Goal: Information Seeking & Learning: Learn about a topic

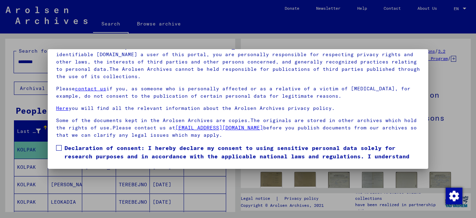
scroll to position [25, 0]
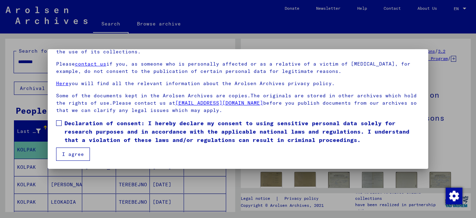
click at [58, 122] on span at bounding box center [59, 123] width 6 height 6
click at [78, 153] on button "I agree" at bounding box center [73, 153] width 34 height 13
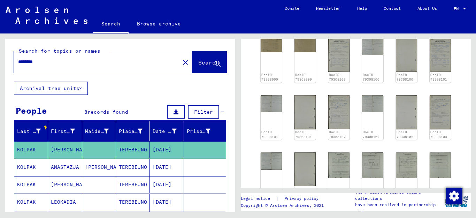
scroll to position [136, 0]
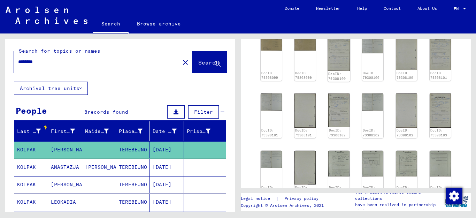
click at [338, 56] on img at bounding box center [338, 53] width 22 height 36
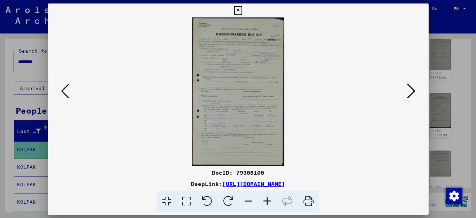
click at [338, 56] on img at bounding box center [237, 91] width 333 height 148
click at [266, 200] on icon at bounding box center [267, 200] width 19 height 21
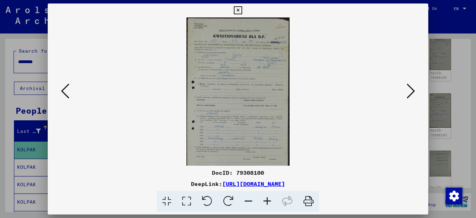
click at [266, 200] on icon at bounding box center [267, 200] width 19 height 21
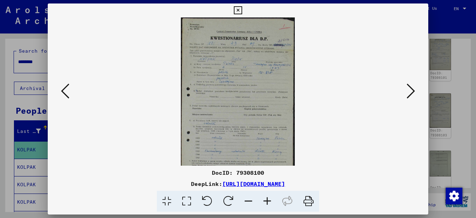
click at [266, 200] on icon at bounding box center [267, 200] width 19 height 21
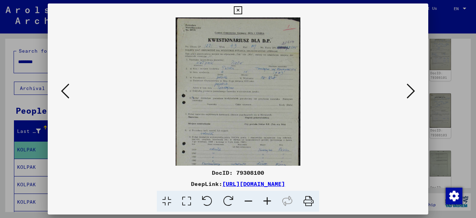
click at [266, 200] on icon at bounding box center [267, 200] width 19 height 21
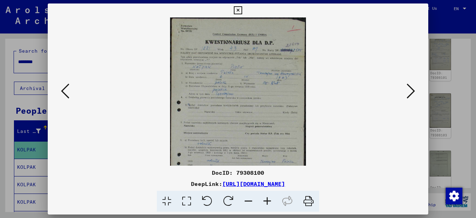
click at [266, 200] on icon at bounding box center [267, 200] width 19 height 21
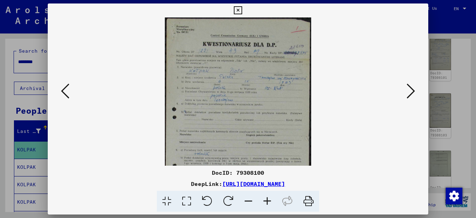
click at [266, 200] on icon at bounding box center [267, 200] width 19 height 21
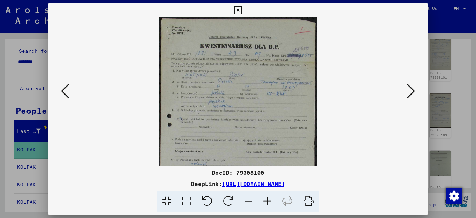
click at [411, 92] on icon at bounding box center [410, 91] width 8 height 17
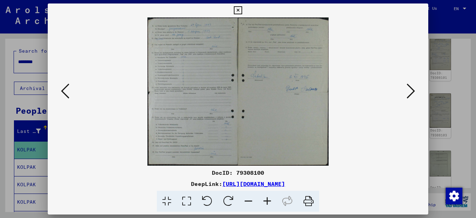
click at [411, 92] on icon at bounding box center [410, 91] width 8 height 17
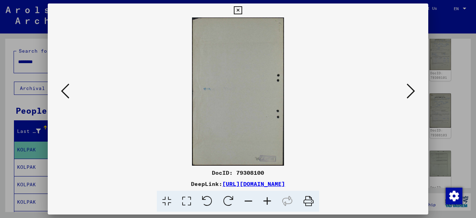
click at [411, 92] on icon at bounding box center [410, 91] width 8 height 17
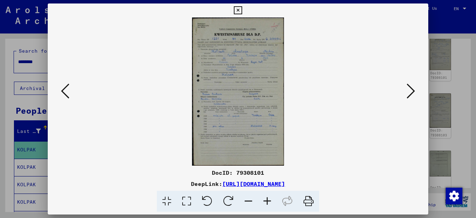
click at [411, 92] on icon at bounding box center [410, 91] width 8 height 17
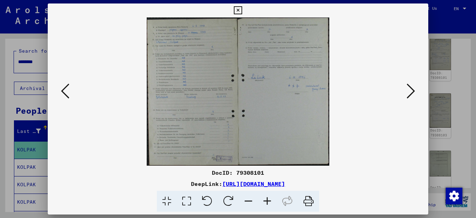
click at [411, 92] on icon at bounding box center [410, 91] width 8 height 17
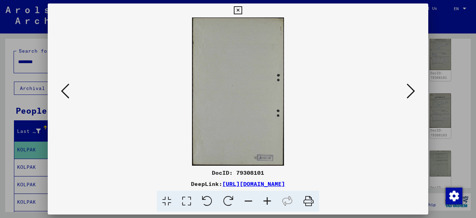
click at [411, 92] on icon at bounding box center [410, 91] width 8 height 17
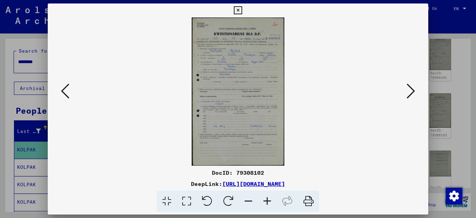
click at [266, 201] on icon at bounding box center [267, 200] width 19 height 21
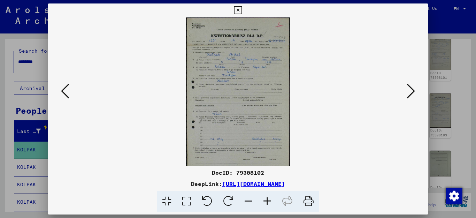
click at [266, 201] on icon at bounding box center [267, 200] width 19 height 21
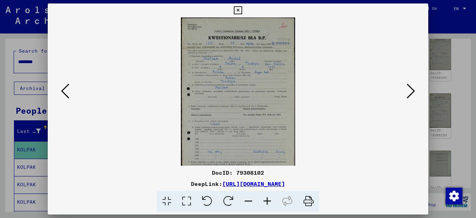
click at [266, 201] on icon at bounding box center [267, 200] width 19 height 21
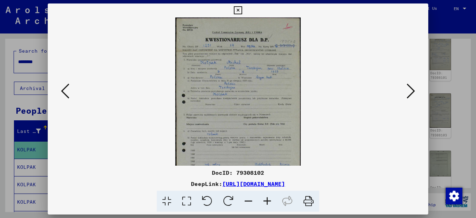
click at [266, 201] on icon at bounding box center [267, 200] width 19 height 21
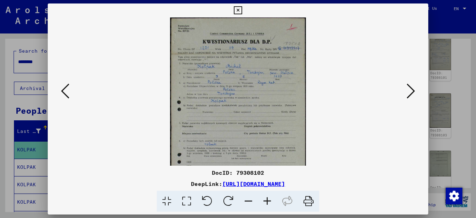
click at [266, 201] on icon at bounding box center [267, 200] width 19 height 21
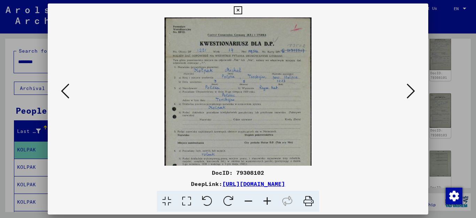
click at [266, 201] on icon at bounding box center [267, 200] width 19 height 21
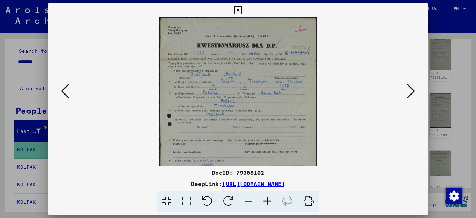
click at [266, 201] on icon at bounding box center [267, 200] width 19 height 21
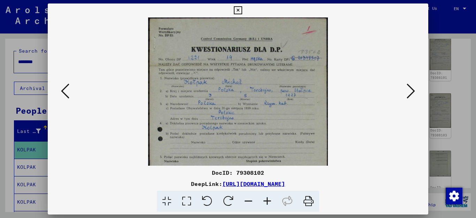
click at [266, 201] on icon at bounding box center [267, 200] width 19 height 21
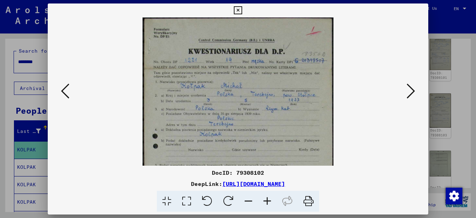
click at [266, 201] on icon at bounding box center [267, 200] width 19 height 21
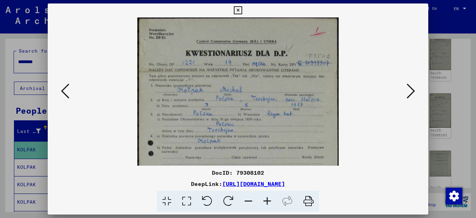
click at [266, 201] on icon at bounding box center [267, 200] width 19 height 21
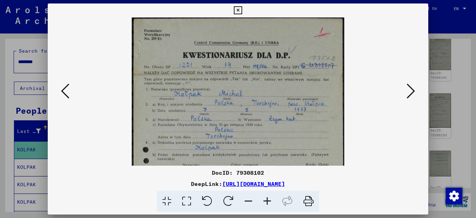
click at [413, 94] on icon at bounding box center [410, 91] width 8 height 17
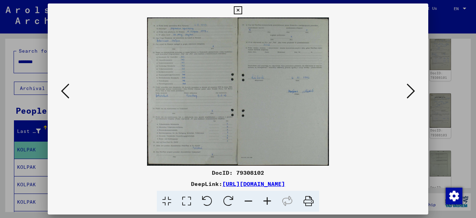
click at [413, 94] on icon at bounding box center [410, 91] width 8 height 17
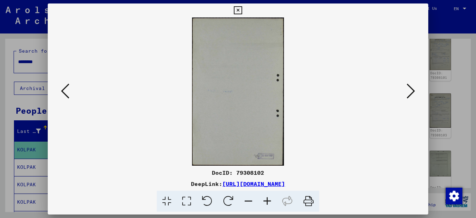
click at [413, 94] on icon at bounding box center [410, 91] width 8 height 17
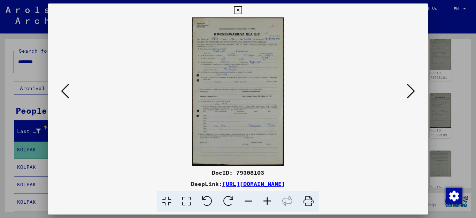
click at [268, 202] on icon at bounding box center [267, 200] width 19 height 21
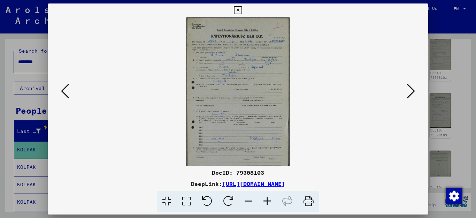
click at [268, 202] on icon at bounding box center [267, 200] width 19 height 21
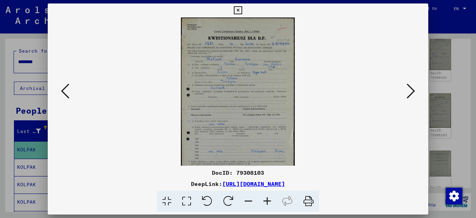
click at [268, 202] on icon at bounding box center [267, 200] width 19 height 21
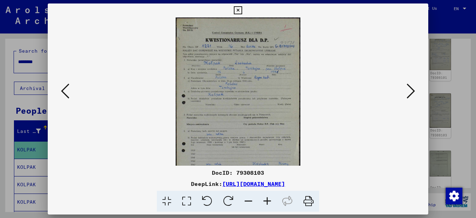
click at [268, 202] on icon at bounding box center [267, 200] width 19 height 21
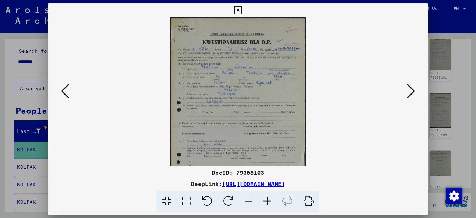
click at [266, 202] on icon at bounding box center [267, 200] width 19 height 21
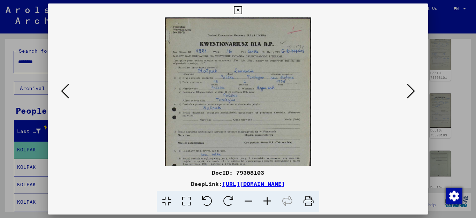
click at [266, 202] on icon at bounding box center [267, 200] width 19 height 21
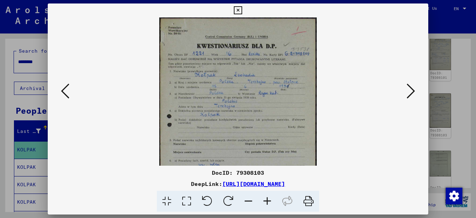
click at [266, 202] on icon at bounding box center [267, 200] width 19 height 21
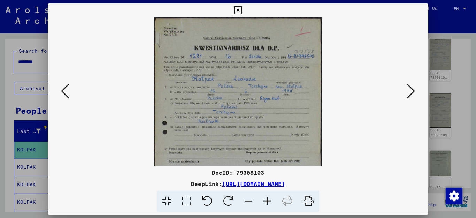
click at [266, 202] on icon at bounding box center [267, 200] width 19 height 21
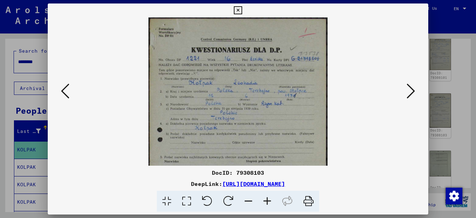
click at [266, 202] on icon at bounding box center [267, 200] width 19 height 21
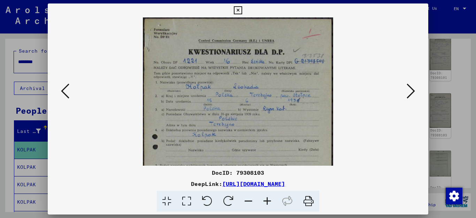
click at [266, 202] on icon at bounding box center [267, 200] width 19 height 21
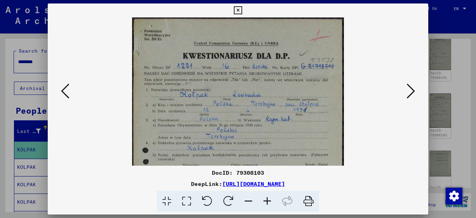
click at [266, 202] on icon at bounding box center [267, 200] width 19 height 21
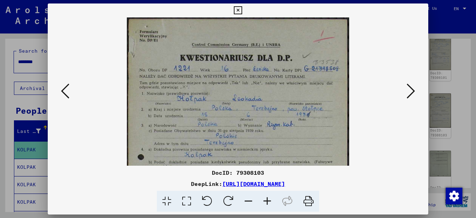
click at [412, 89] on icon at bounding box center [410, 91] width 8 height 17
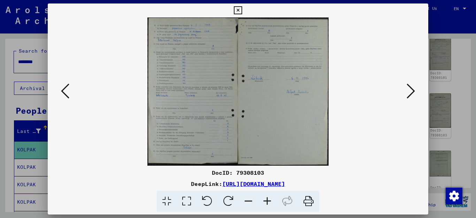
click at [412, 89] on icon at bounding box center [410, 91] width 8 height 17
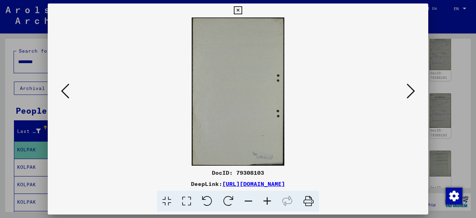
click at [412, 89] on icon at bounding box center [410, 91] width 8 height 17
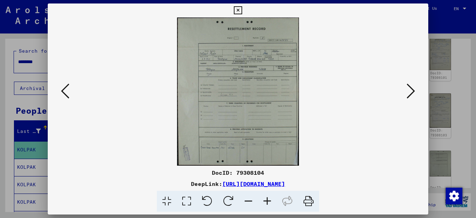
click at [268, 199] on icon at bounding box center [267, 200] width 19 height 21
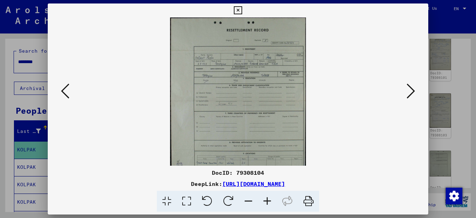
click at [268, 199] on icon at bounding box center [267, 200] width 19 height 21
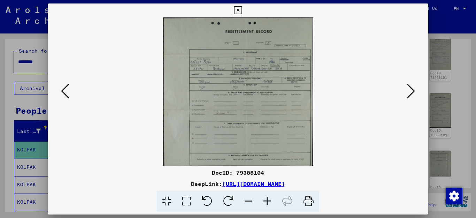
click at [268, 199] on icon at bounding box center [267, 200] width 19 height 21
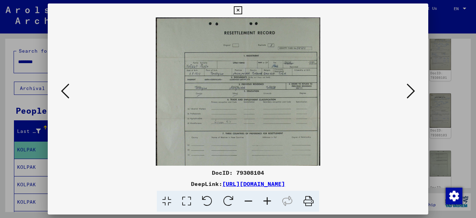
click at [268, 199] on icon at bounding box center [267, 200] width 19 height 21
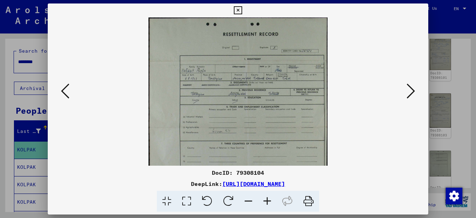
click at [268, 199] on icon at bounding box center [267, 200] width 19 height 21
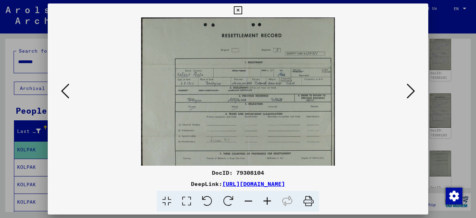
click at [268, 199] on icon at bounding box center [267, 200] width 19 height 21
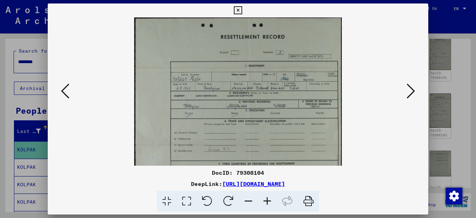
click at [268, 199] on icon at bounding box center [267, 200] width 19 height 21
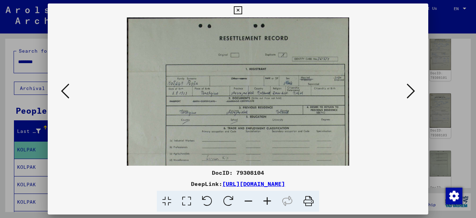
click at [268, 199] on icon at bounding box center [267, 200] width 19 height 21
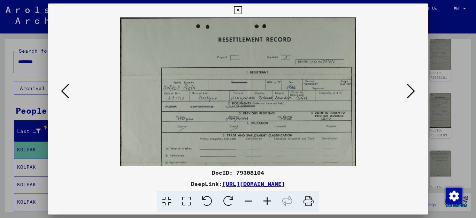
click at [268, 199] on icon at bounding box center [267, 200] width 19 height 21
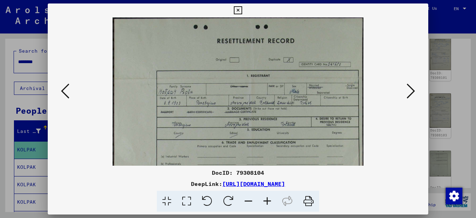
click at [268, 199] on icon at bounding box center [267, 200] width 19 height 21
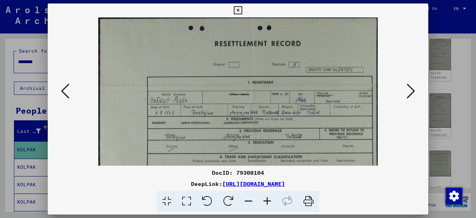
click at [268, 199] on icon at bounding box center [267, 200] width 19 height 21
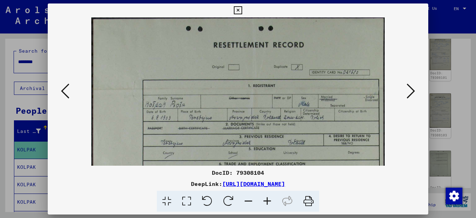
click at [268, 199] on icon at bounding box center [267, 200] width 19 height 21
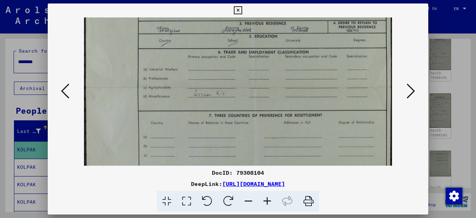
drag, startPoint x: 313, startPoint y: 140, endPoint x: 311, endPoint y: 21, distance: 118.7
click at [311, 21] on img at bounding box center [238, 86] width 308 height 374
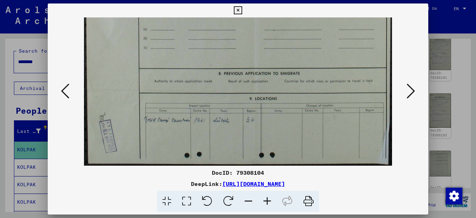
drag, startPoint x: 306, startPoint y: 143, endPoint x: 332, endPoint y: -5, distance: 149.7
click at [332, 0] on html "Search Browse archive Donate Newsletter Help Contact About Us Search Browse arc…" at bounding box center [238, 109] width 476 height 218
click at [410, 91] on icon at bounding box center [410, 91] width 8 height 17
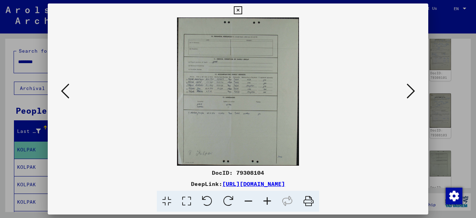
scroll to position [0, 0]
click at [266, 201] on icon at bounding box center [267, 200] width 19 height 21
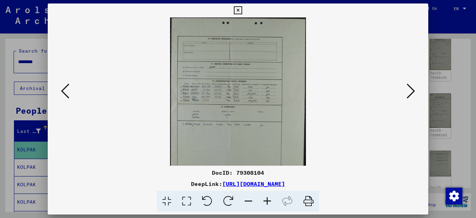
click at [266, 201] on icon at bounding box center [267, 200] width 19 height 21
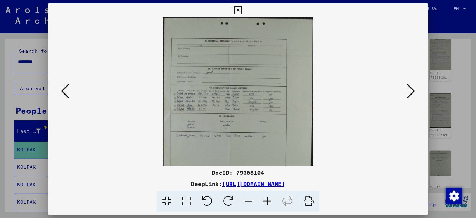
click at [266, 201] on icon at bounding box center [267, 200] width 19 height 21
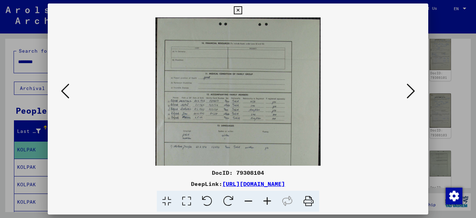
click at [266, 201] on icon at bounding box center [267, 200] width 19 height 21
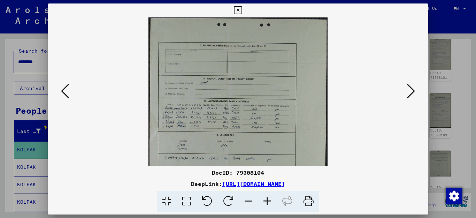
click at [266, 201] on icon at bounding box center [267, 200] width 19 height 21
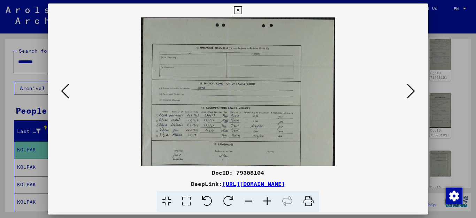
click at [266, 201] on icon at bounding box center [267, 200] width 19 height 21
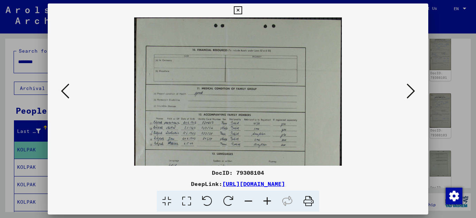
click at [265, 201] on icon at bounding box center [267, 200] width 19 height 21
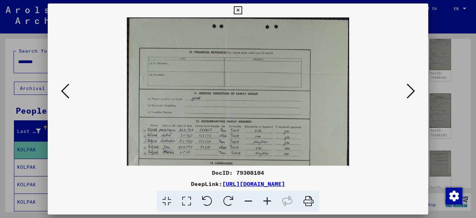
click at [265, 201] on icon at bounding box center [267, 200] width 19 height 21
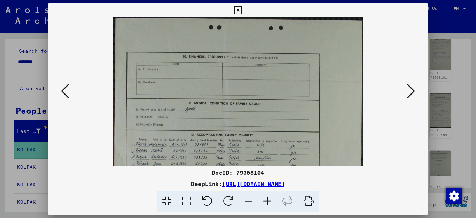
click at [265, 201] on icon at bounding box center [267, 200] width 19 height 21
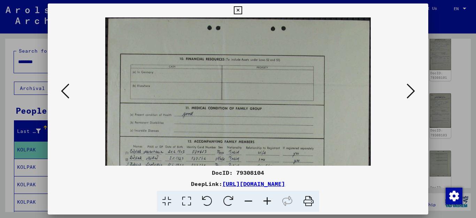
click at [265, 201] on icon at bounding box center [267, 200] width 19 height 21
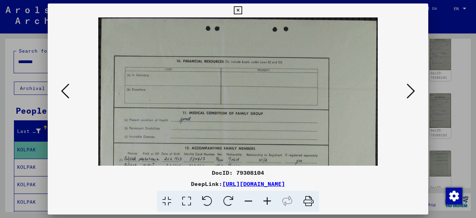
click at [265, 201] on icon at bounding box center [267, 200] width 19 height 21
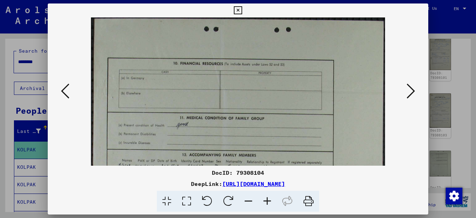
click at [264, 201] on icon at bounding box center [267, 200] width 19 height 21
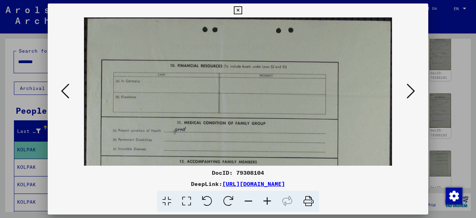
click at [264, 201] on icon at bounding box center [267, 200] width 19 height 21
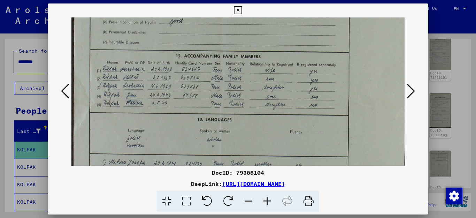
scroll to position [150, 0]
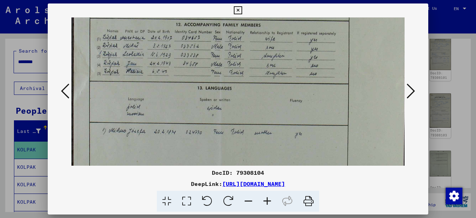
drag, startPoint x: 279, startPoint y: 145, endPoint x: 328, endPoint y: -5, distance: 157.8
click at [328, 0] on html "Search Browse archive Donate Newsletter Help Contact About Us Search Browse arc…" at bounding box center [238, 109] width 476 height 218
click at [265, 199] on icon at bounding box center [267, 200] width 19 height 21
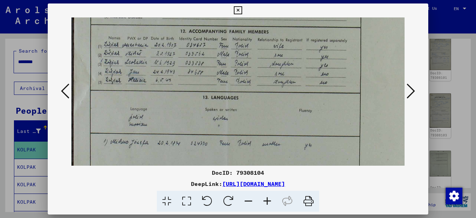
click at [265, 199] on icon at bounding box center [267, 200] width 19 height 21
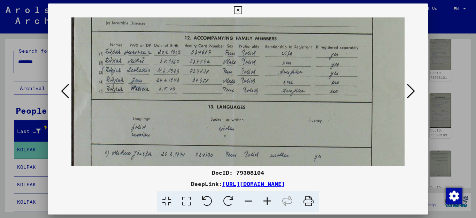
click at [265, 199] on icon at bounding box center [267, 200] width 19 height 21
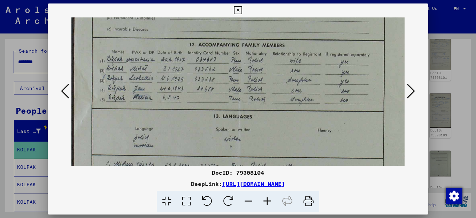
click at [265, 199] on icon at bounding box center [267, 200] width 19 height 21
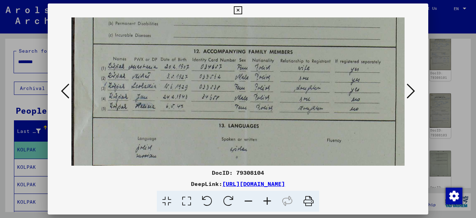
click at [265, 199] on icon at bounding box center [267, 200] width 19 height 21
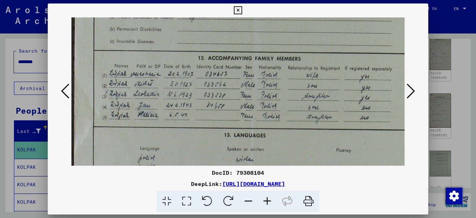
drag, startPoint x: 366, startPoint y: 183, endPoint x: 150, endPoint y: 185, distance: 216.2
click at [150, 185] on div "DeepLink: [URL][DOMAIN_NAME]" at bounding box center [238, 183] width 381 height 8
copy link "[URL][DOMAIN_NAME]"
click at [413, 91] on icon at bounding box center [410, 91] width 8 height 17
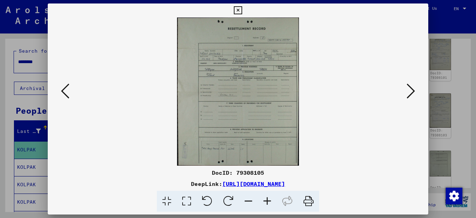
click at [265, 199] on icon at bounding box center [267, 200] width 19 height 21
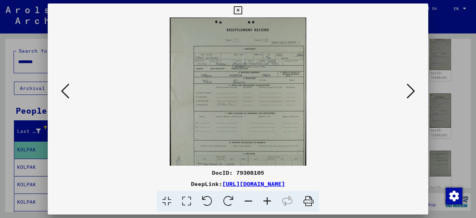
click at [265, 199] on icon at bounding box center [267, 200] width 19 height 21
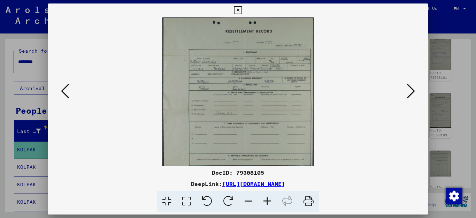
click at [265, 199] on icon at bounding box center [267, 200] width 19 height 21
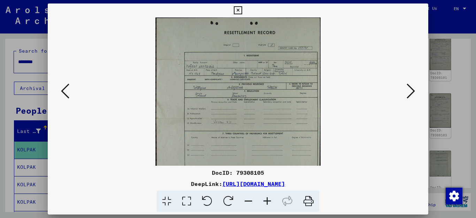
click at [264, 199] on icon at bounding box center [267, 200] width 19 height 21
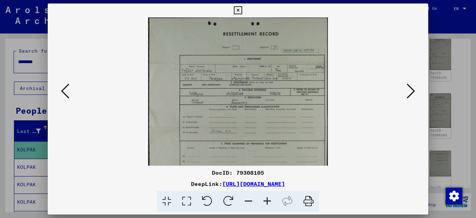
click at [264, 199] on icon at bounding box center [267, 200] width 19 height 21
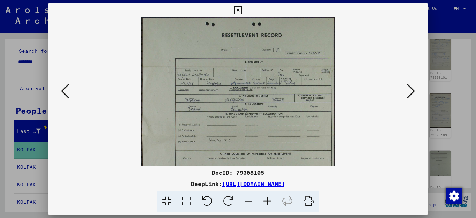
click at [264, 199] on icon at bounding box center [267, 200] width 19 height 21
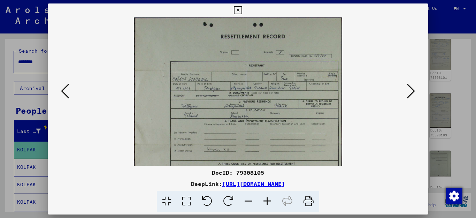
click at [264, 199] on icon at bounding box center [267, 200] width 19 height 21
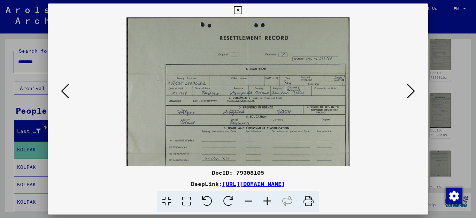
click at [264, 199] on icon at bounding box center [267, 200] width 19 height 21
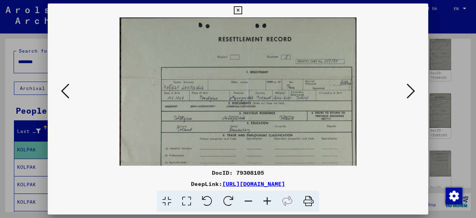
click at [264, 199] on icon at bounding box center [267, 200] width 19 height 21
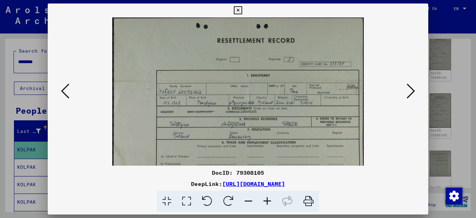
click at [264, 200] on icon at bounding box center [267, 200] width 19 height 21
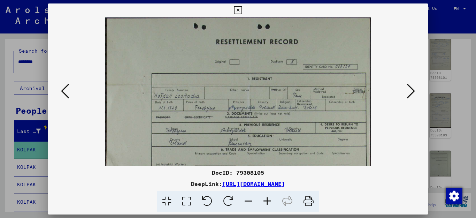
click at [264, 200] on icon at bounding box center [267, 200] width 19 height 21
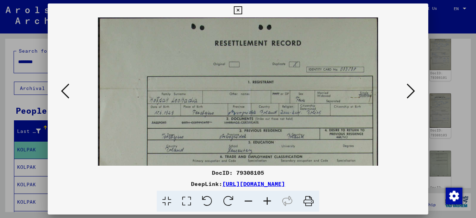
click at [411, 92] on icon at bounding box center [410, 91] width 8 height 17
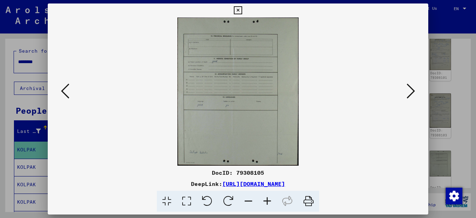
click at [411, 92] on icon at bounding box center [410, 91] width 8 height 17
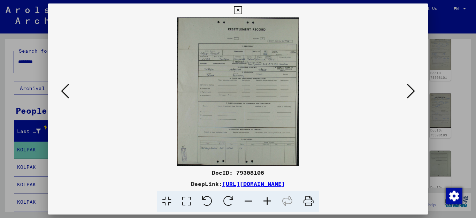
click at [411, 92] on icon at bounding box center [410, 91] width 8 height 17
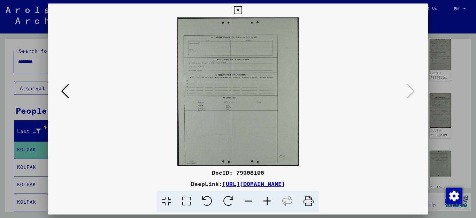
click at [411, 92] on icon at bounding box center [410, 91] width 8 height 17
click at [267, 200] on icon at bounding box center [267, 200] width 19 height 21
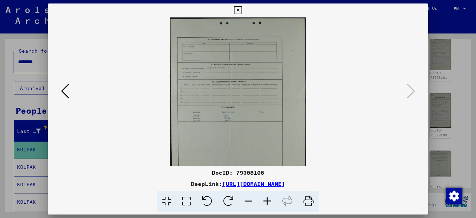
click at [267, 200] on icon at bounding box center [267, 200] width 19 height 21
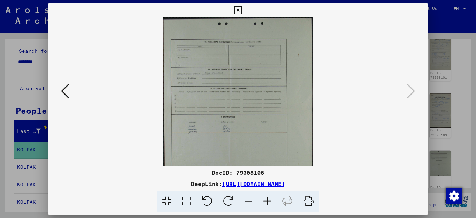
click at [267, 200] on icon at bounding box center [267, 200] width 19 height 21
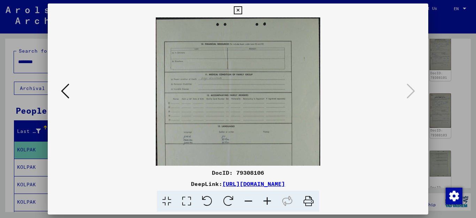
click at [267, 200] on icon at bounding box center [267, 200] width 19 height 21
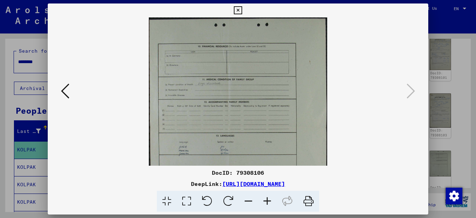
click at [267, 200] on icon at bounding box center [267, 200] width 19 height 21
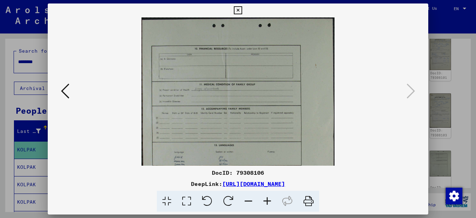
click at [267, 200] on icon at bounding box center [267, 200] width 19 height 21
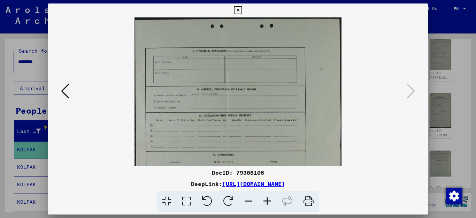
click at [267, 200] on icon at bounding box center [267, 200] width 19 height 21
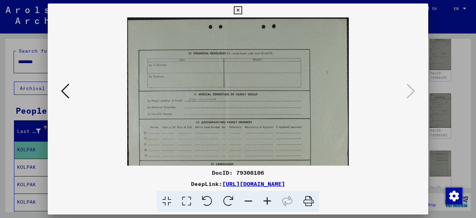
click at [267, 200] on icon at bounding box center [267, 200] width 19 height 21
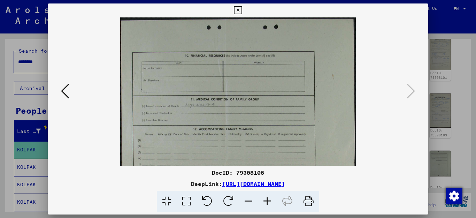
click at [266, 200] on icon at bounding box center [267, 200] width 19 height 21
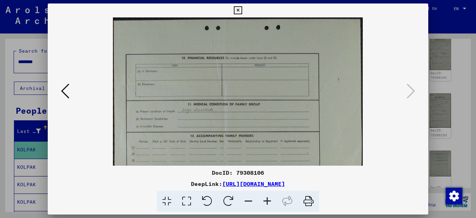
click at [266, 200] on icon at bounding box center [267, 200] width 19 height 21
click at [265, 200] on icon at bounding box center [267, 200] width 19 height 21
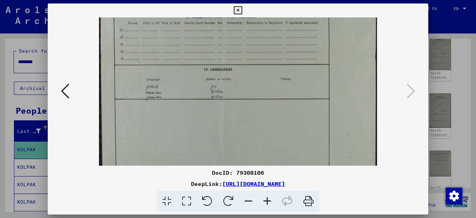
scroll to position [137, 0]
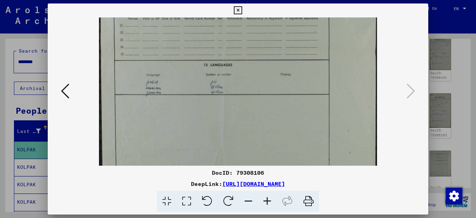
drag, startPoint x: 276, startPoint y: 139, endPoint x: 302, endPoint y: 2, distance: 139.2
click at [302, 2] on div "DocID: 79308106 DeepLink: [URL][DOMAIN_NAME]" at bounding box center [238, 109] width 476 height 218
click at [242, 8] on icon at bounding box center [238, 10] width 8 height 8
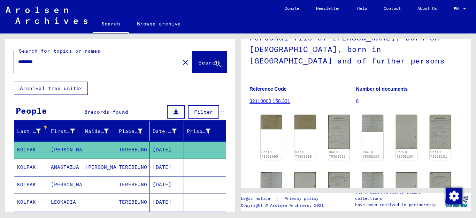
scroll to position [55, 0]
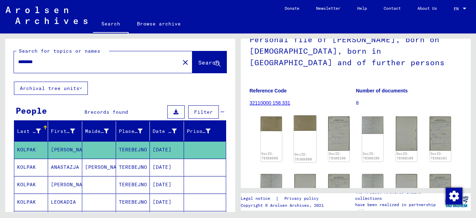
click at [301, 131] on img at bounding box center [304, 122] width 22 height 15
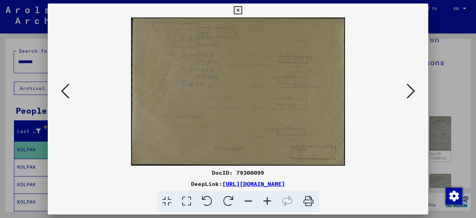
click at [265, 199] on icon at bounding box center [267, 200] width 19 height 21
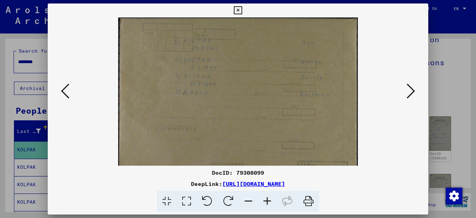
click at [266, 200] on icon at bounding box center [267, 200] width 19 height 21
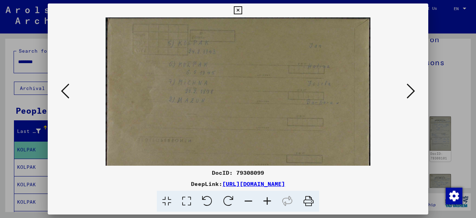
click at [266, 200] on icon at bounding box center [267, 200] width 19 height 21
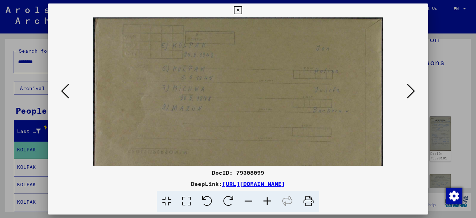
click at [266, 200] on icon at bounding box center [267, 200] width 19 height 21
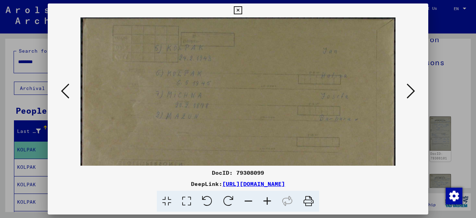
click at [266, 200] on icon at bounding box center [267, 200] width 19 height 21
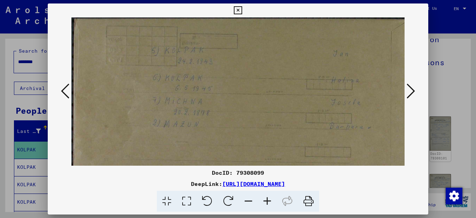
click at [265, 200] on icon at bounding box center [267, 200] width 19 height 21
